Goal: Check status: Check status

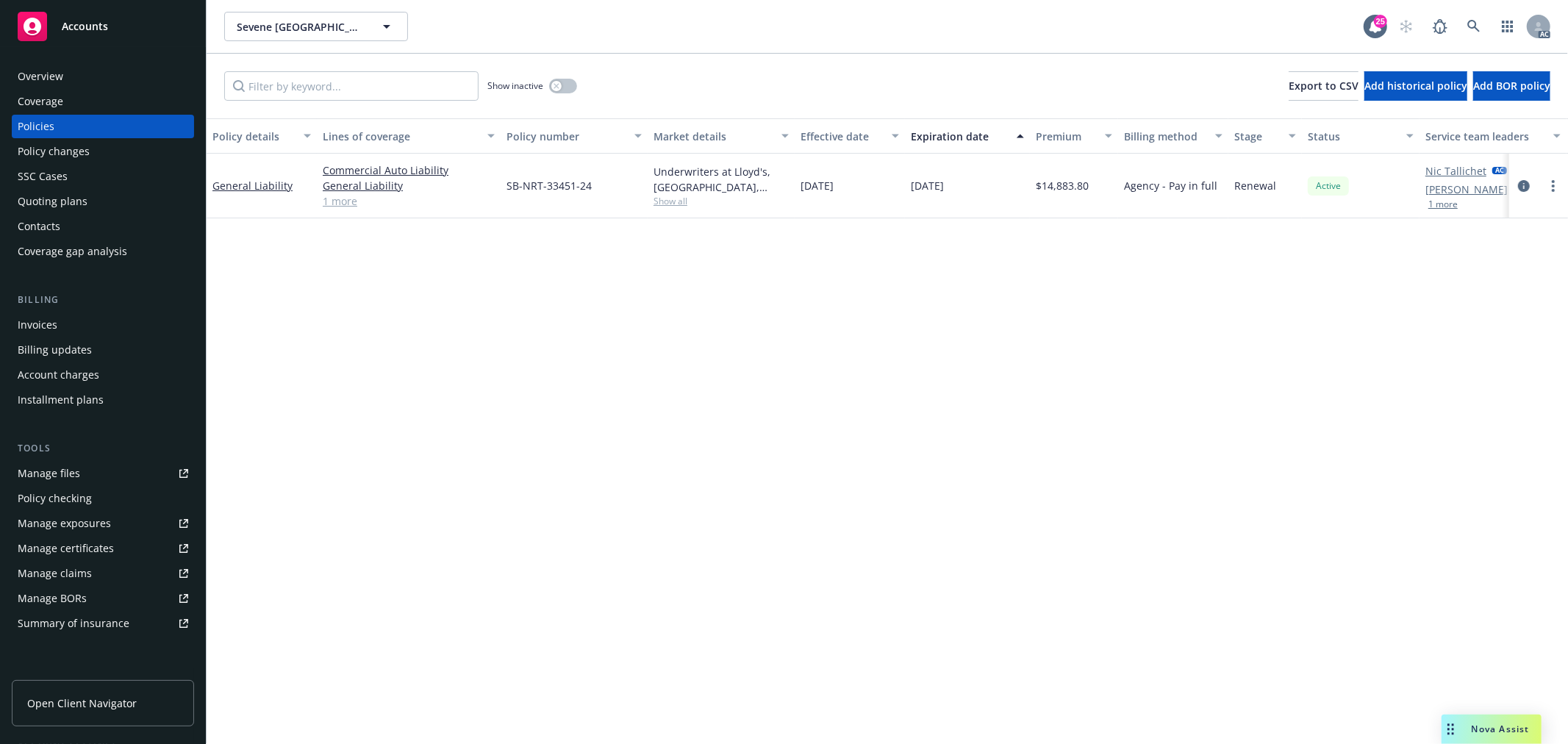
click at [1478, 729] on span "Nova Assist" at bounding box center [1500, 729] width 58 height 13
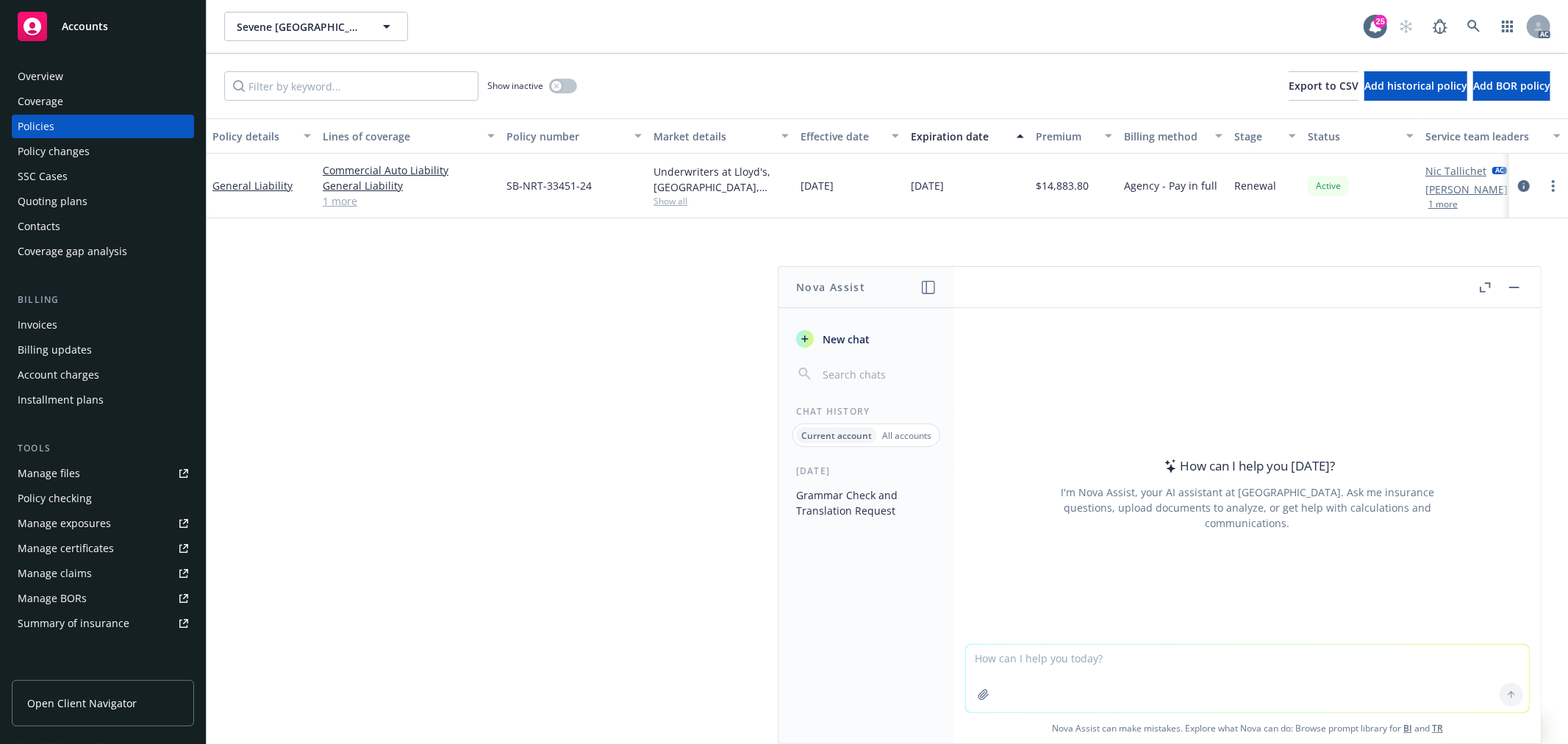
click at [1214, 672] on textarea at bounding box center [1248, 678] width 563 height 68
type textarea "z"
type textarea "翻译：这是第十一part也是最后一个part"
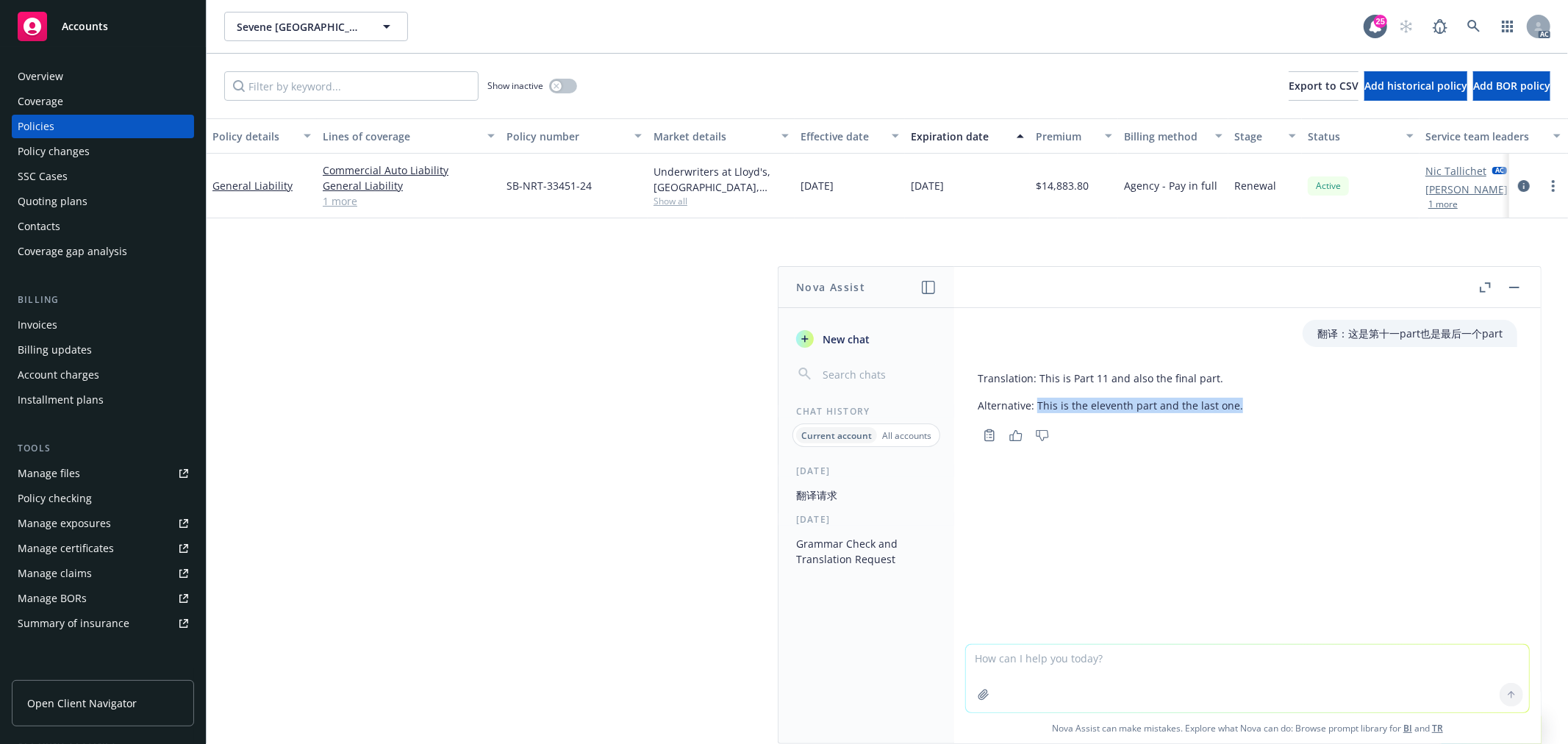
drag, startPoint x: 1038, startPoint y: 405, endPoint x: 1231, endPoint y: 410, distance: 193.1
click at [1231, 410] on p "Alternative: This is the eleventh part and the last one." at bounding box center [1110, 405] width 266 height 16
click at [1160, 676] on textarea at bounding box center [1248, 678] width 563 height 68
paste textarea "Dear [PERSON_NAME], Please see attached completed submission for this year's [D…"
type textarea "润色：Dear [PERSON_NAME], Please see attached completed submission for this year's…"
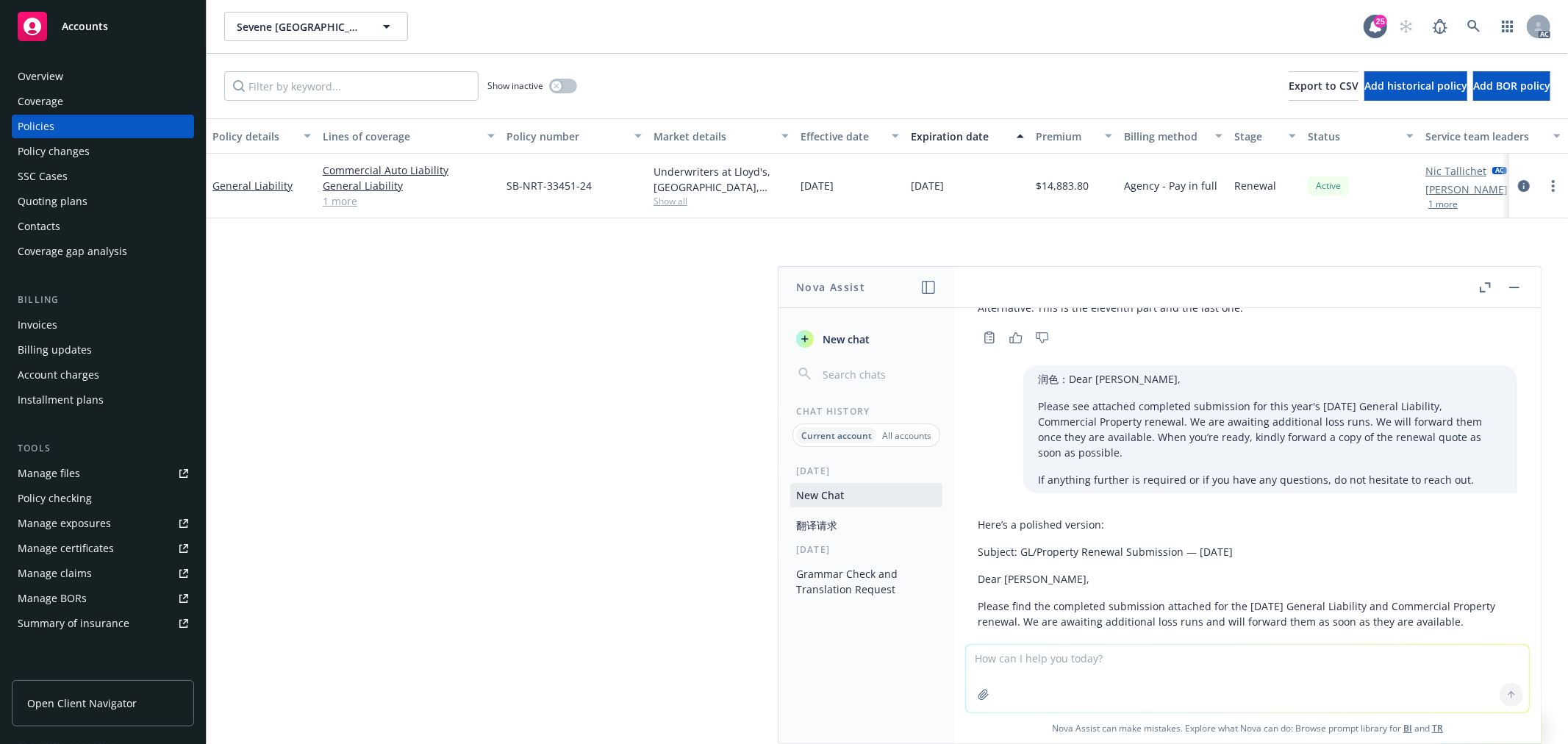
scroll to position [217, 0]
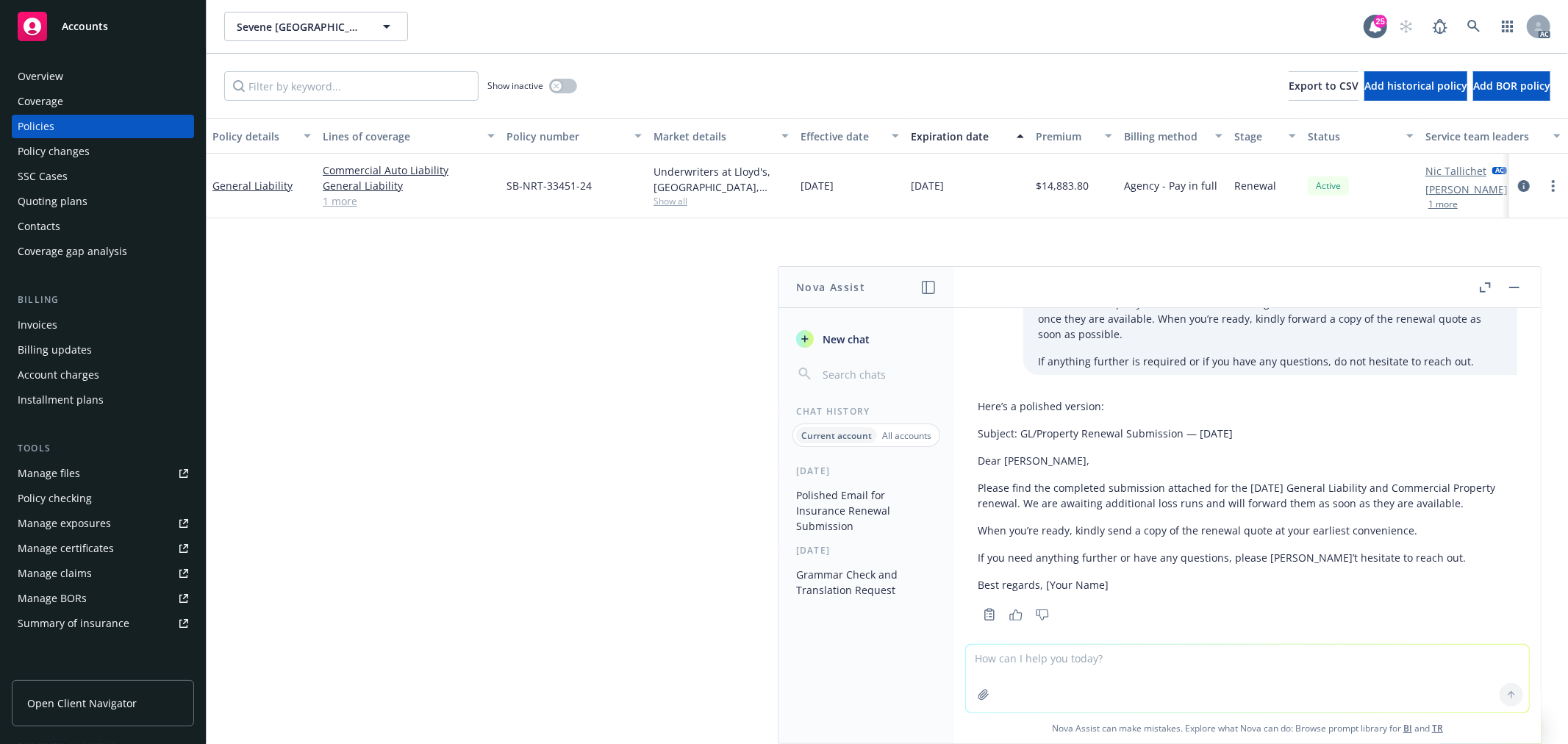
drag, startPoint x: 1067, startPoint y: 486, endPoint x: 1496, endPoint y: 489, distance: 429.0
click at [1496, 489] on div "Here’s a polished version: Subject: GL/Property Renewal Submission — [DATE] Dea…" at bounding box center [1248, 508] width 563 height 232
copy p "We are awaiting additional loss runs and will forward them as soon as they are …"
